Goal: Check status

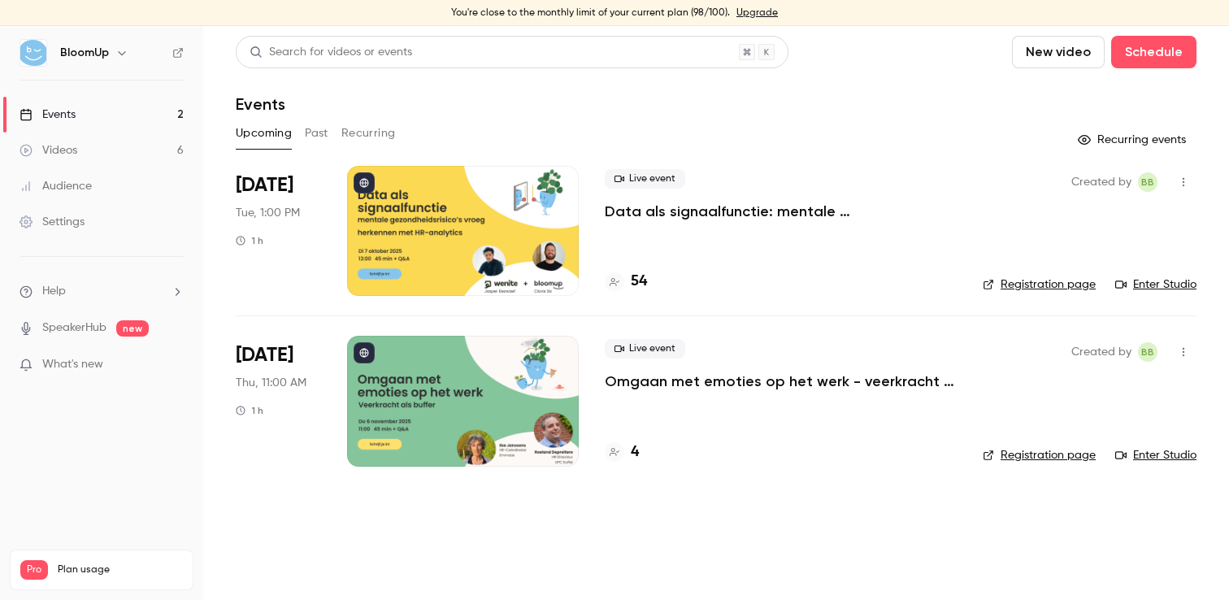
click at [321, 128] on button "Past" at bounding box center [317, 133] width 24 height 26
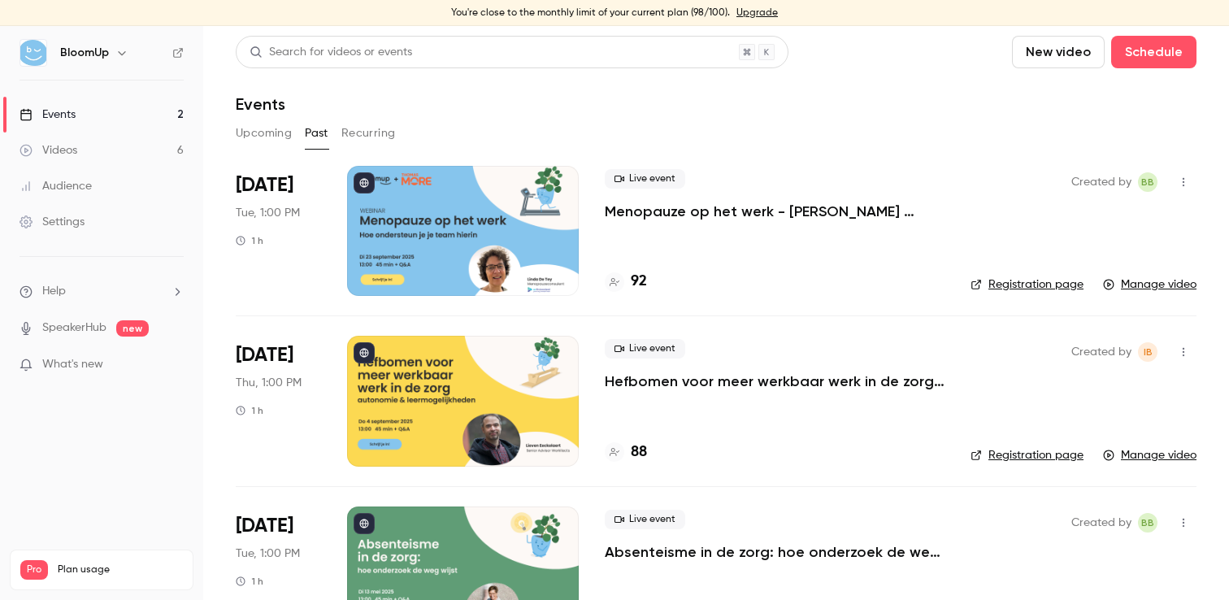
click at [265, 131] on button "Upcoming" at bounding box center [264, 133] width 56 height 26
